Goal: Task Accomplishment & Management: Manage account settings

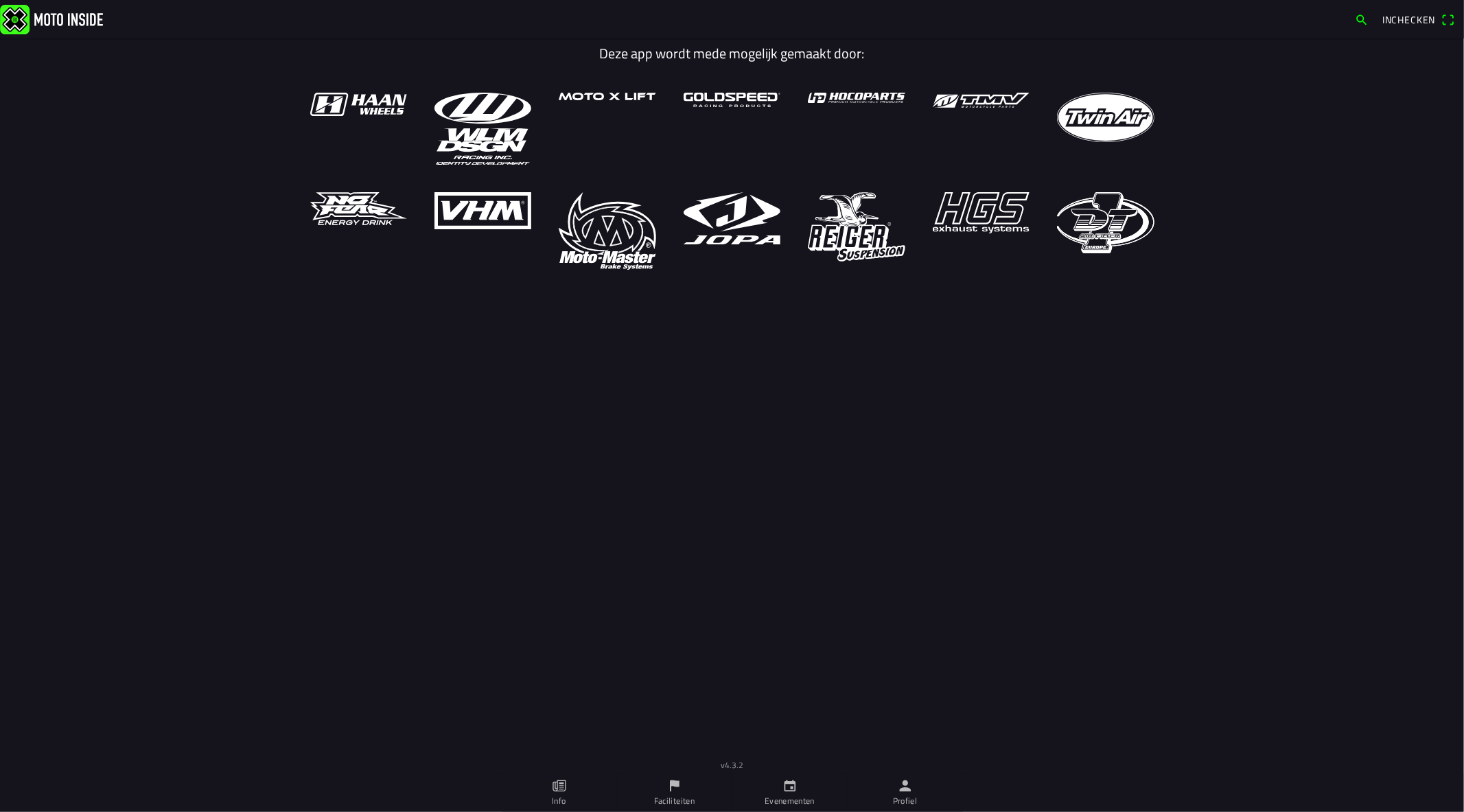
click at [922, 791] on link "Profiel" at bounding box center [905, 792] width 116 height 39
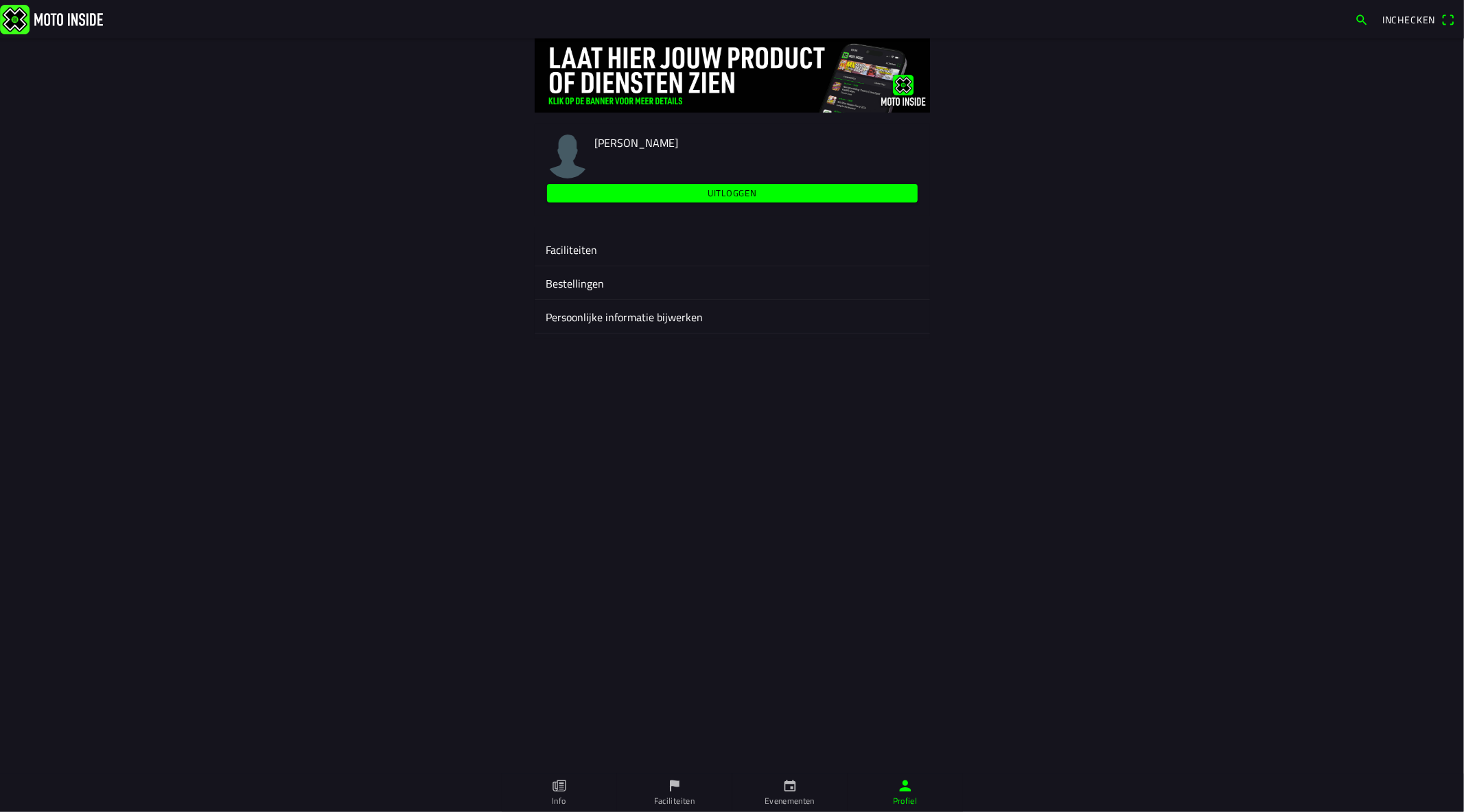
click at [570, 255] on ion-label "Faciliteiten" at bounding box center [732, 250] width 373 height 17
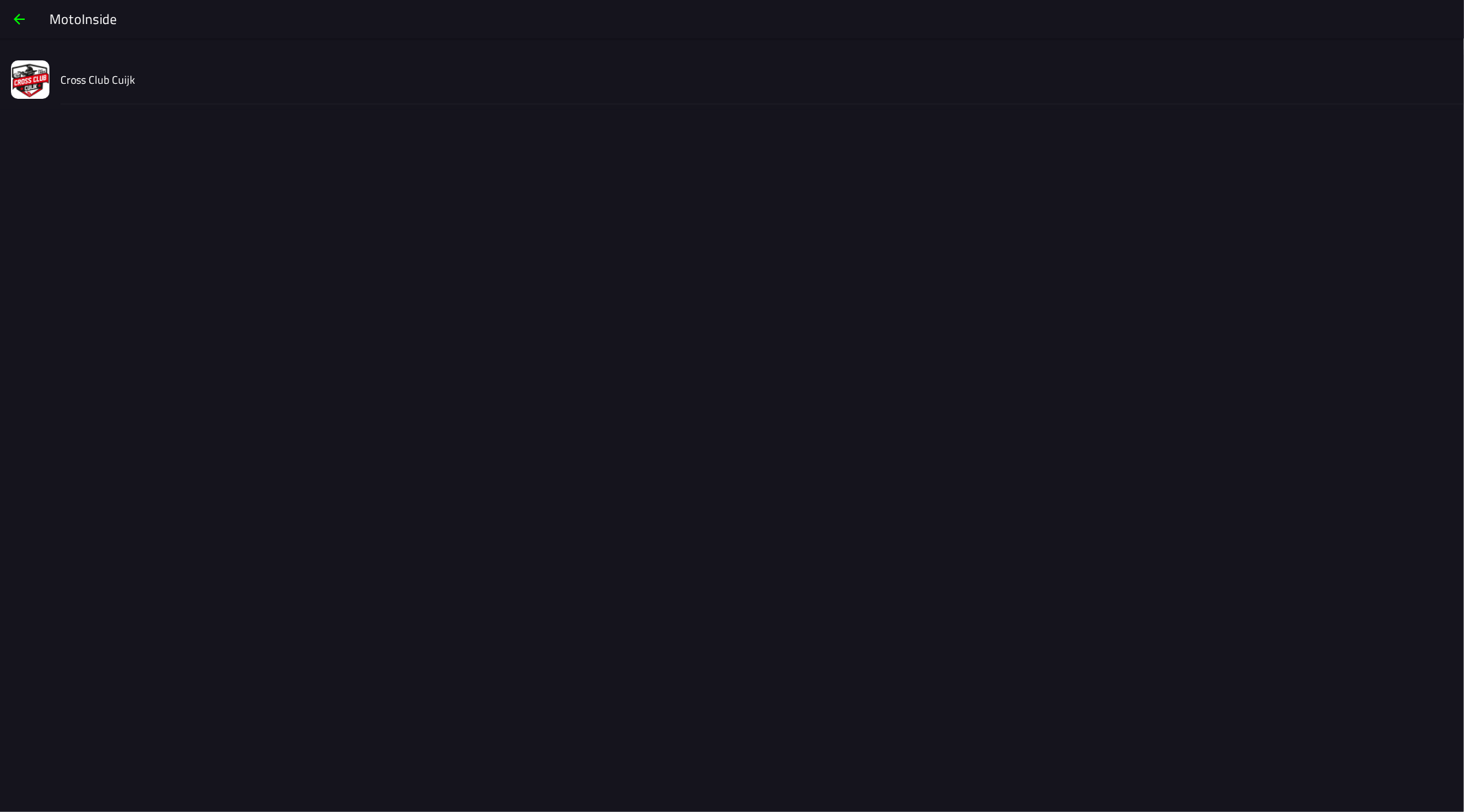
click at [0, 0] on slot "Cross Club Cuijk" at bounding box center [0, 0] width 0 height 0
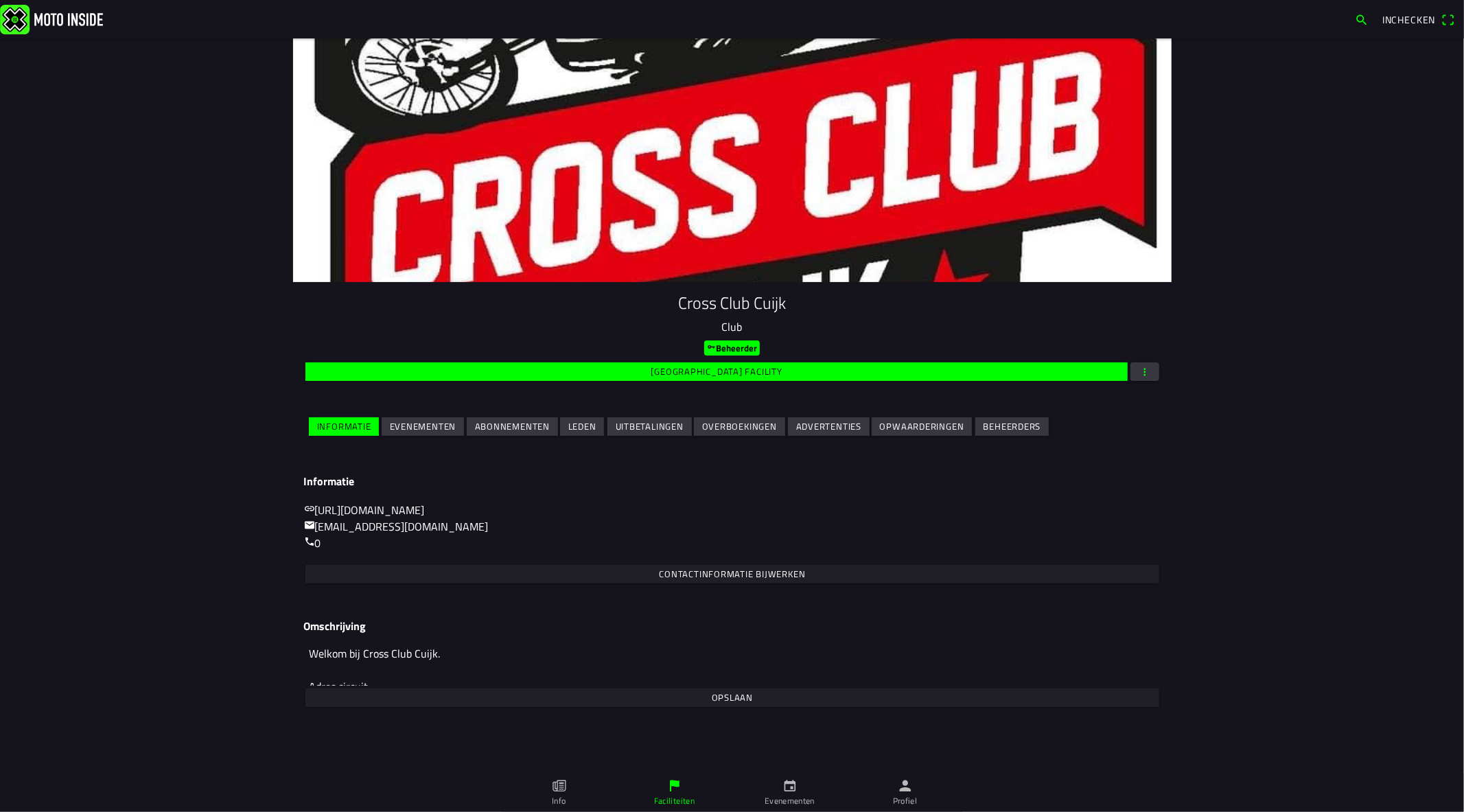
click at [0, 0] on slot "Evenementen" at bounding box center [0, 0] width 0 height 0
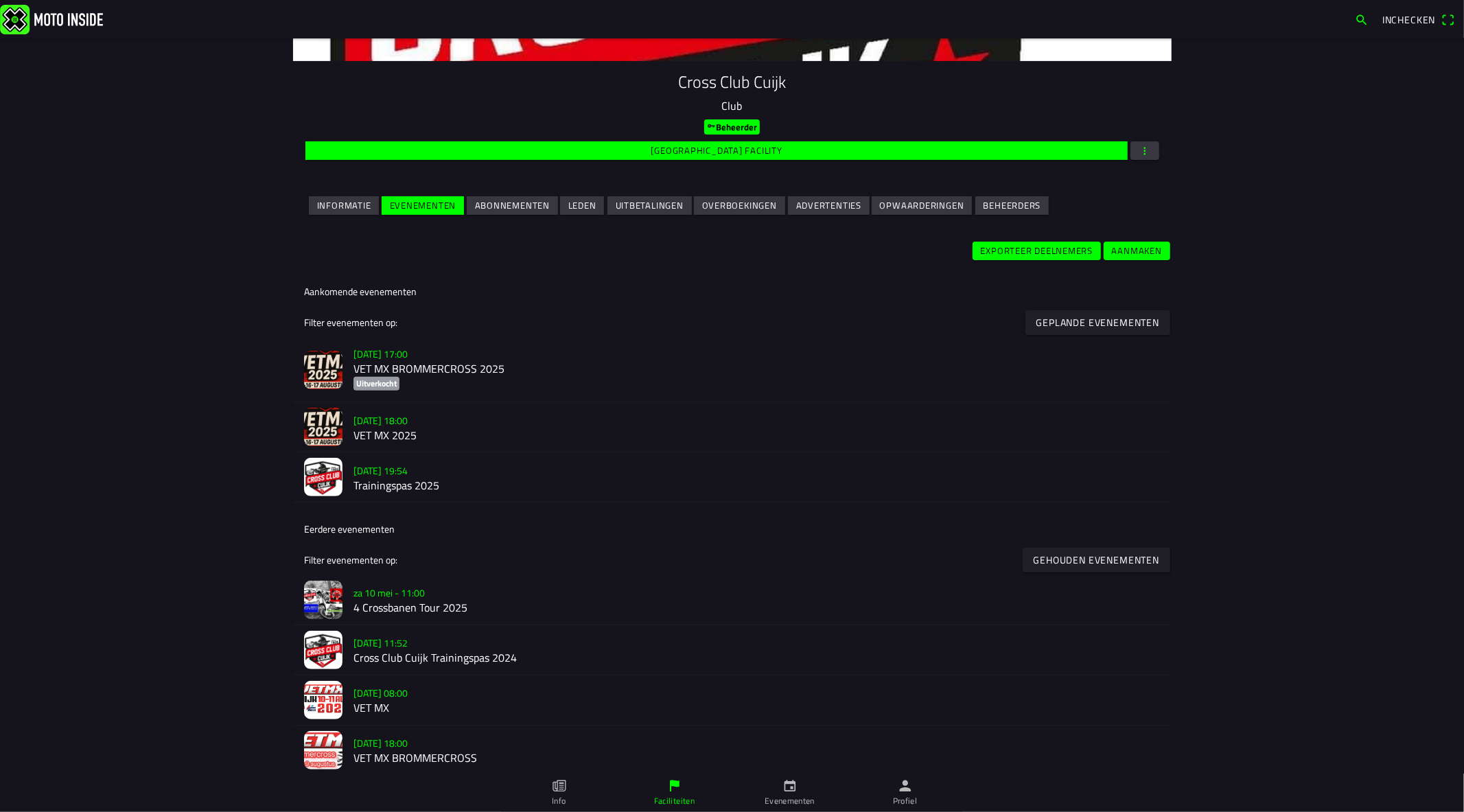
scroll to position [228, 0]
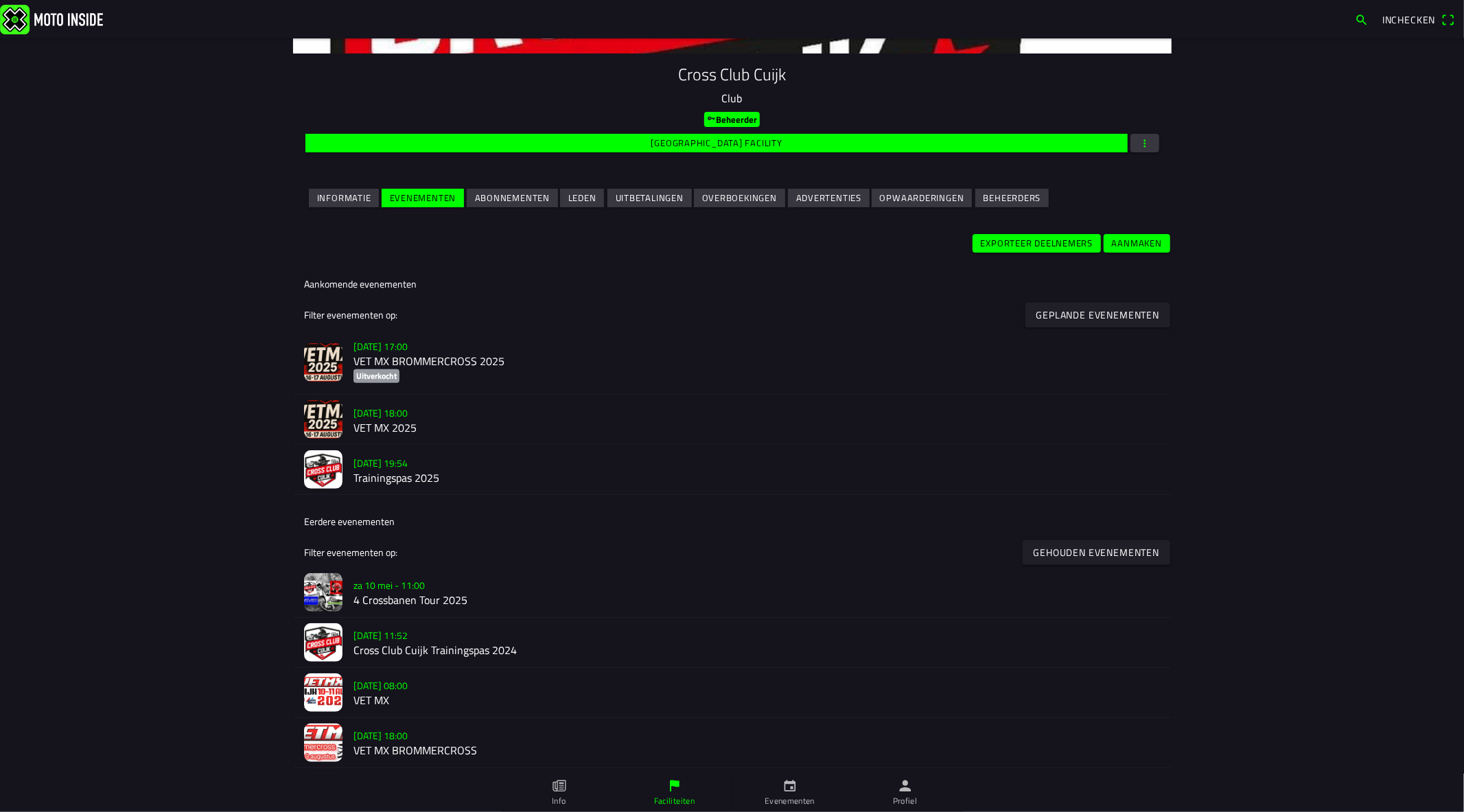
click at [406, 429] on h2 "VET MX 2025" at bounding box center [757, 428] width 807 height 13
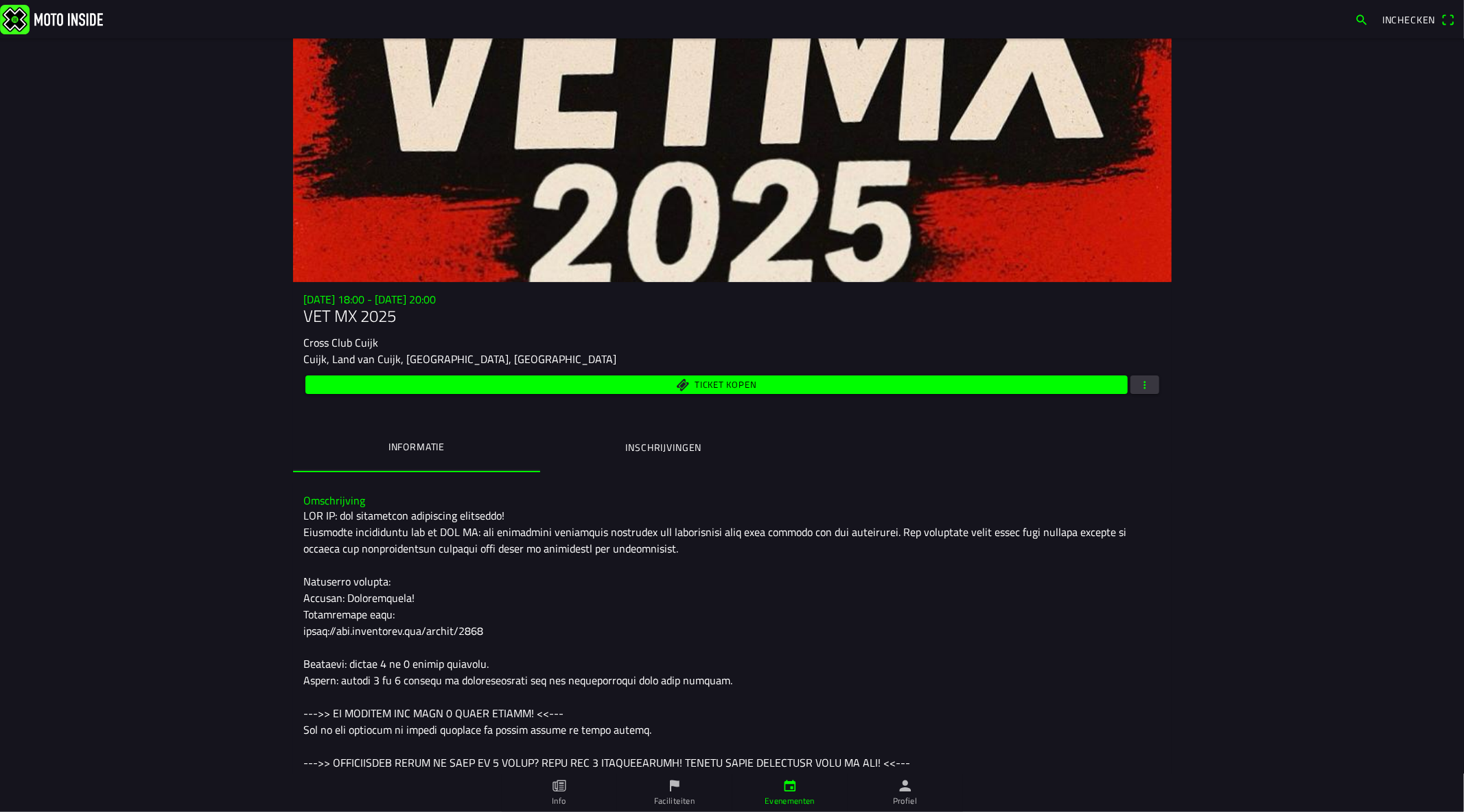
click at [1139, 389] on span "button" at bounding box center [1145, 384] width 13 height 19
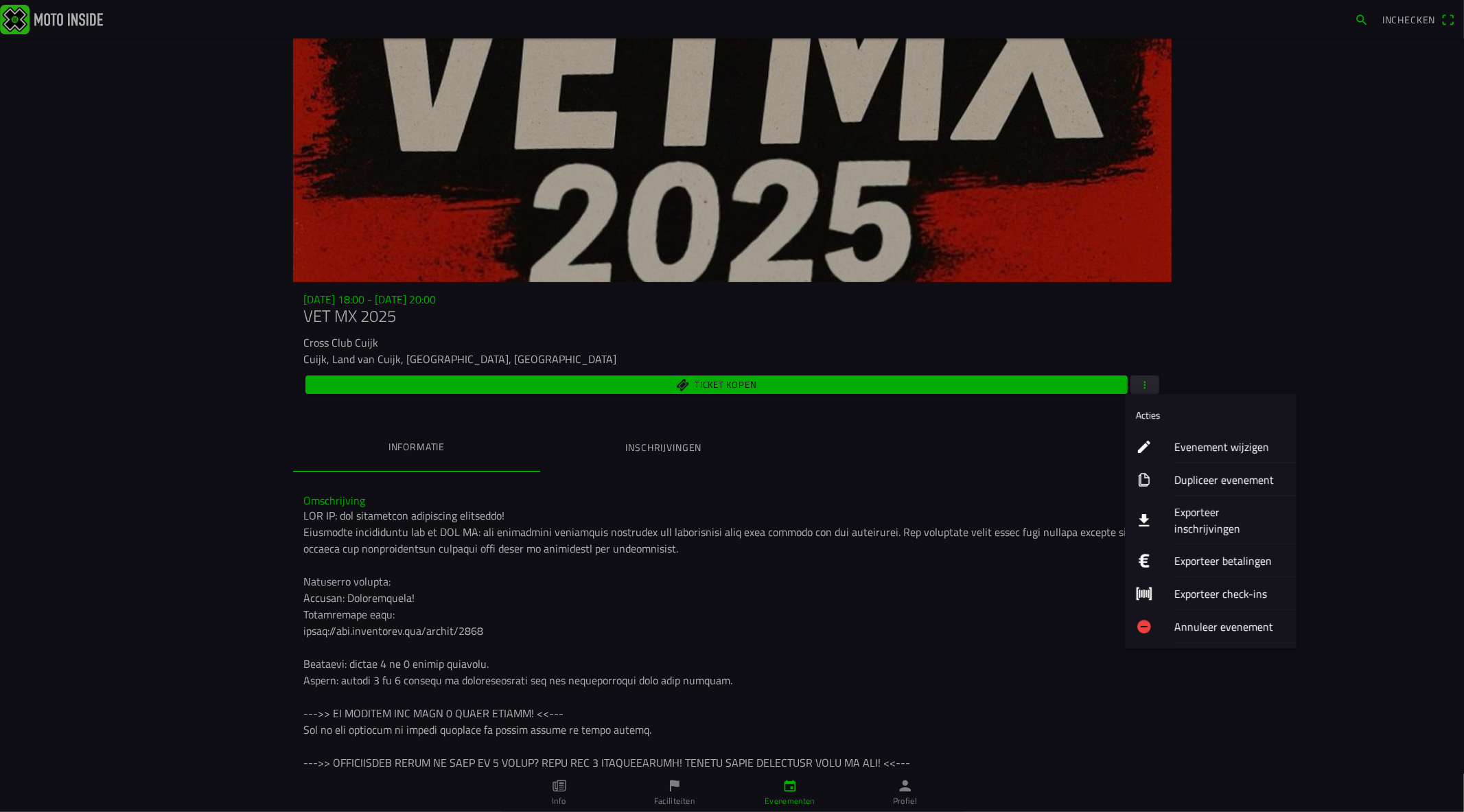
click at [1232, 451] on ion-label "Evenement wijzigen" at bounding box center [1230, 447] width 112 height 17
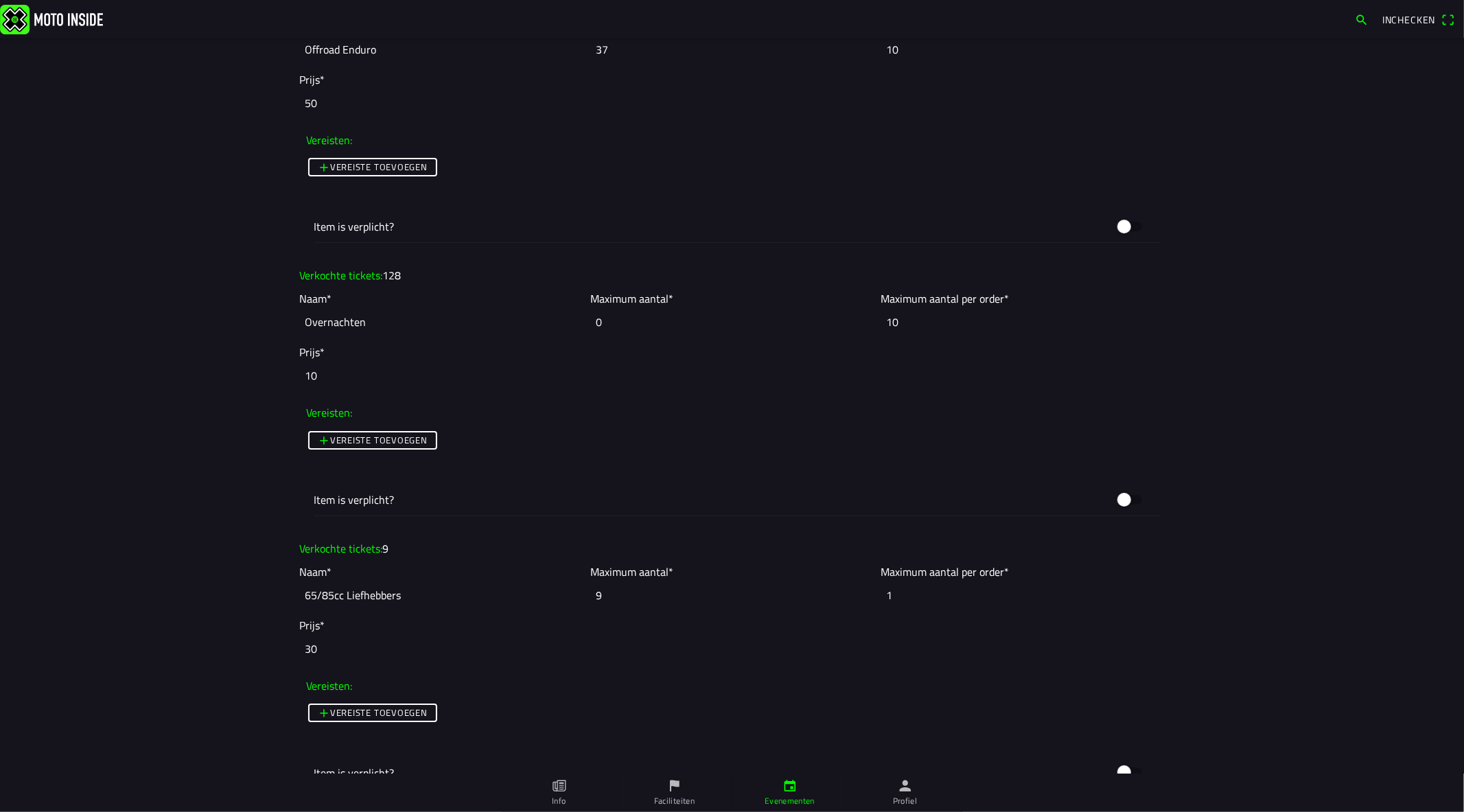
scroll to position [4195, 0]
drag, startPoint x: 728, startPoint y: 320, endPoint x: 527, endPoint y: 321, distance: 201.0
click at [0, 0] on slot "Naam* Overnachten Maximum aantal* 0 Maximum aantal per order* 10" at bounding box center [0, 0] width 0 height 0
type input "128"
click at [626, 272] on ion-col "Verkochte tickets: 128" at bounding box center [732, 274] width 872 height 24
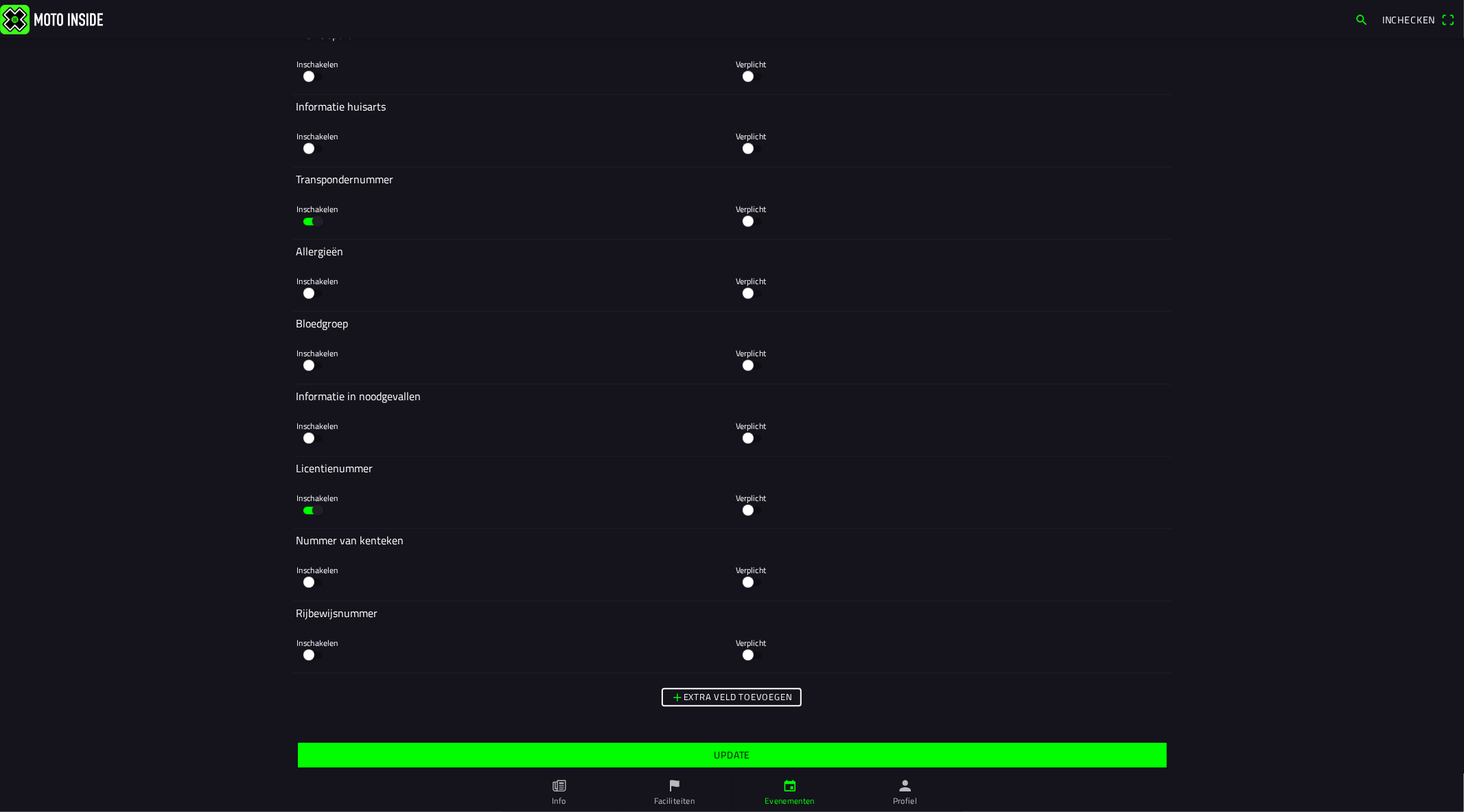
scroll to position [7495, 0]
click at [0, 0] on slot "Update" at bounding box center [0, 0] width 0 height 0
